Goal: Task Accomplishment & Management: Manage account settings

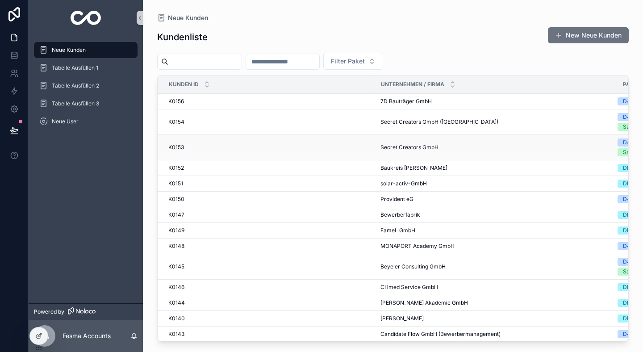
click at [291, 151] on div "K0153 K0153" at bounding box center [269, 147] width 202 height 7
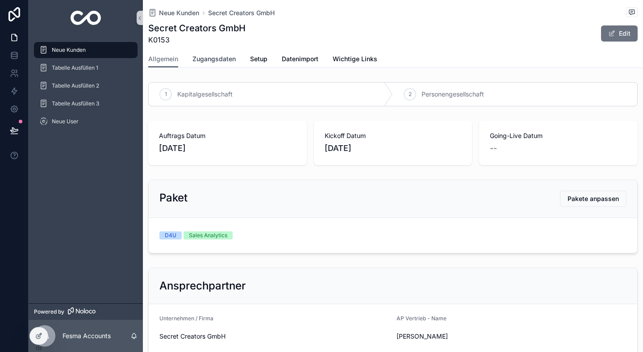
click at [222, 66] on link "Zugangsdaten" at bounding box center [214, 60] width 43 height 18
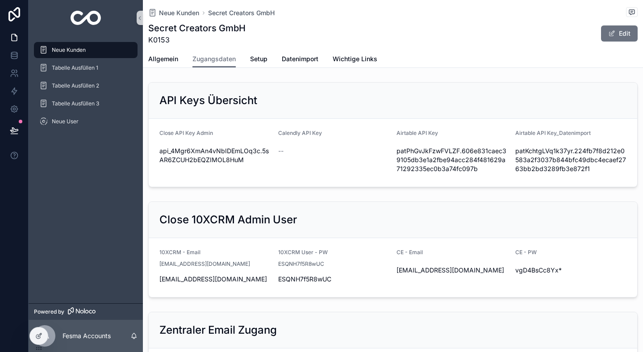
click at [254, 274] on div "[EMAIL_ADDRESS][DOMAIN_NAME]" at bounding box center [216, 279] width 112 height 14
drag, startPoint x: 241, startPoint y: 278, endPoint x: 154, endPoint y: 277, distance: 87.2
click at [160, 277] on div "[EMAIL_ADDRESS][DOMAIN_NAME]" at bounding box center [216, 279] width 112 height 9
click at [154, 277] on icon "scrollable content" at bounding box center [153, 279] width 4 height 4
click at [425, 266] on div "[EMAIL_ADDRESS][DOMAIN_NAME]" at bounding box center [453, 270] width 112 height 14
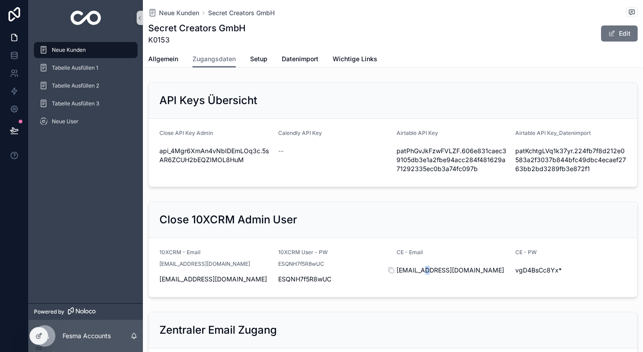
click at [425, 266] on span "[EMAIL_ADDRESS][DOMAIN_NAME]" at bounding box center [453, 270] width 112 height 9
copy div "[EMAIL_ADDRESS][DOMAIN_NAME]"
click at [531, 270] on span "vgD4BsCc8Yx*" at bounding box center [572, 270] width 112 height 9
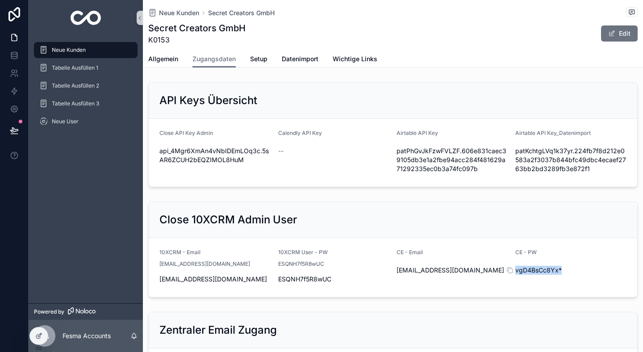
click at [531, 270] on span "vgD4BsCc8Yx*" at bounding box center [572, 270] width 112 height 9
copy div "vgD4BsCc8Yx*"
